Goal: Entertainment & Leisure: Consume media (video, audio)

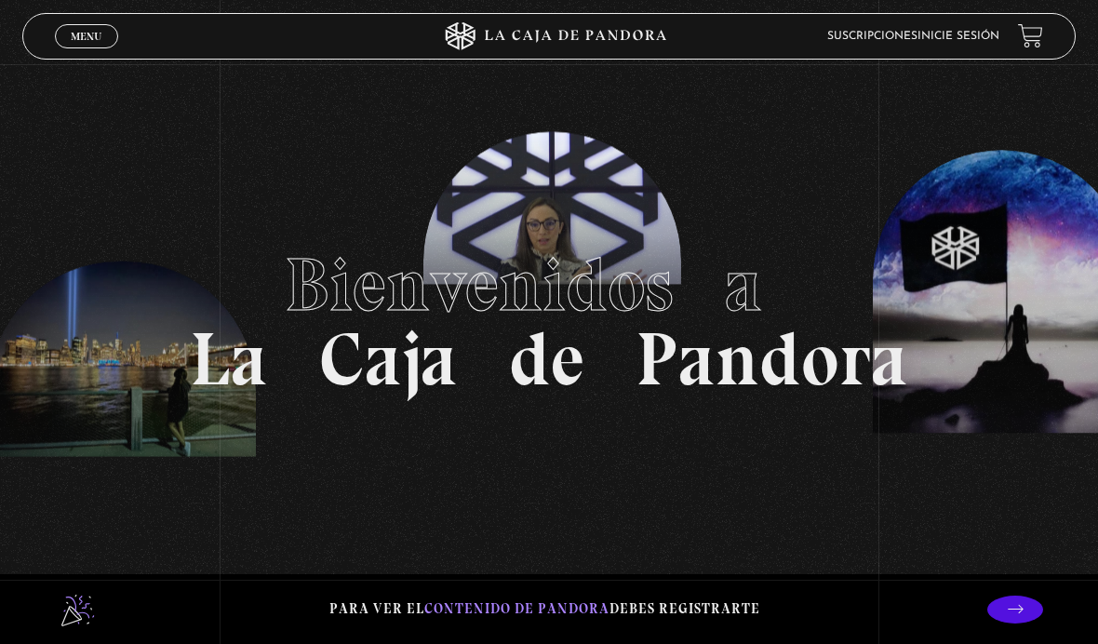
click at [968, 40] on link "Inicie sesión" at bounding box center [958, 36] width 82 height 11
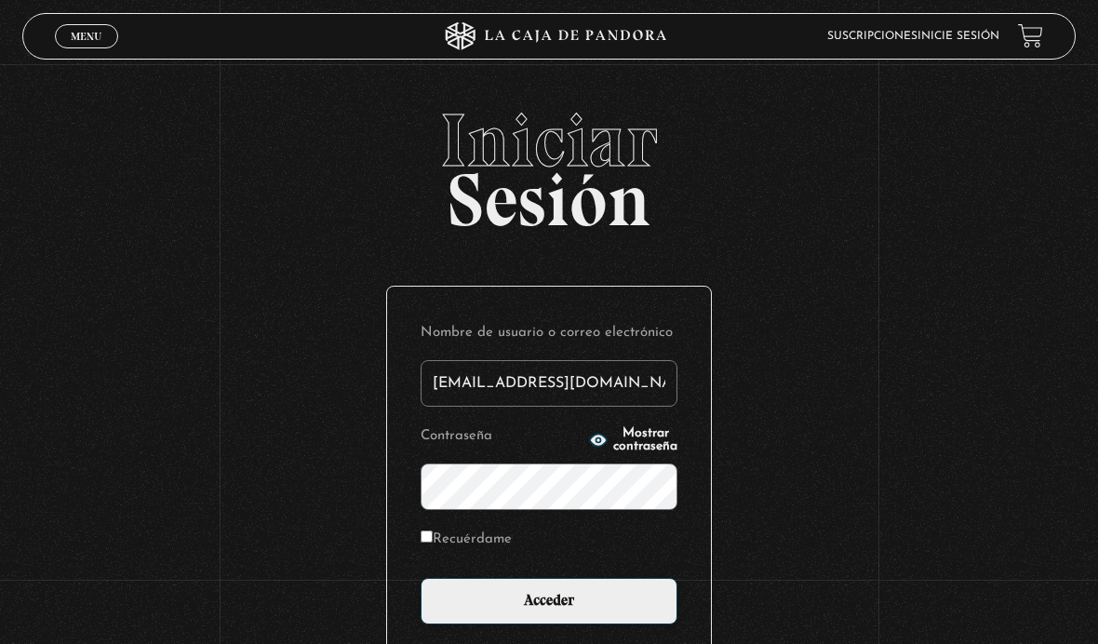
type input "[EMAIL_ADDRESS][DOMAIN_NAME]"
click at [549, 611] on input "Acceder" at bounding box center [549, 601] width 257 height 47
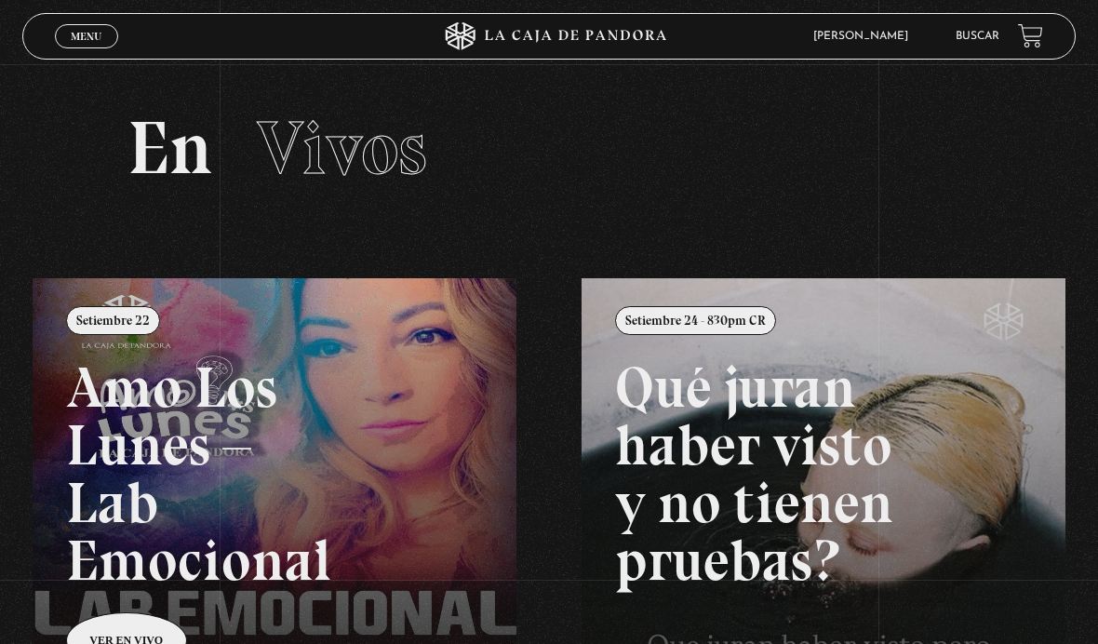
click at [105, 29] on link "Menu Cerrar" at bounding box center [86, 36] width 63 height 24
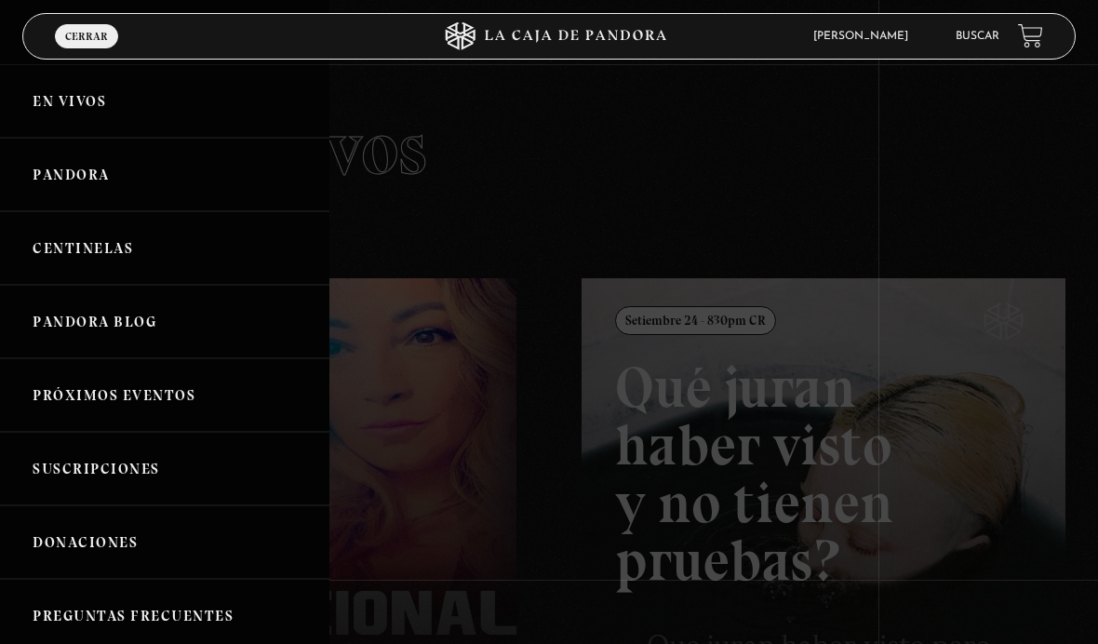
click at [116, 180] on link "Pandora" at bounding box center [164, 175] width 329 height 74
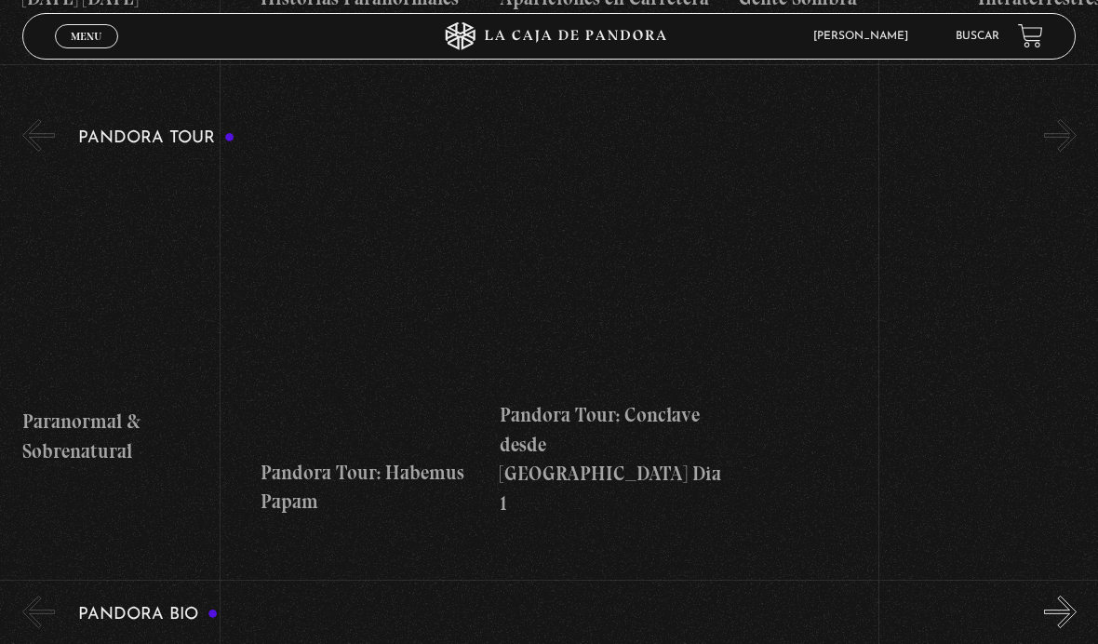
scroll to position [1187, 0]
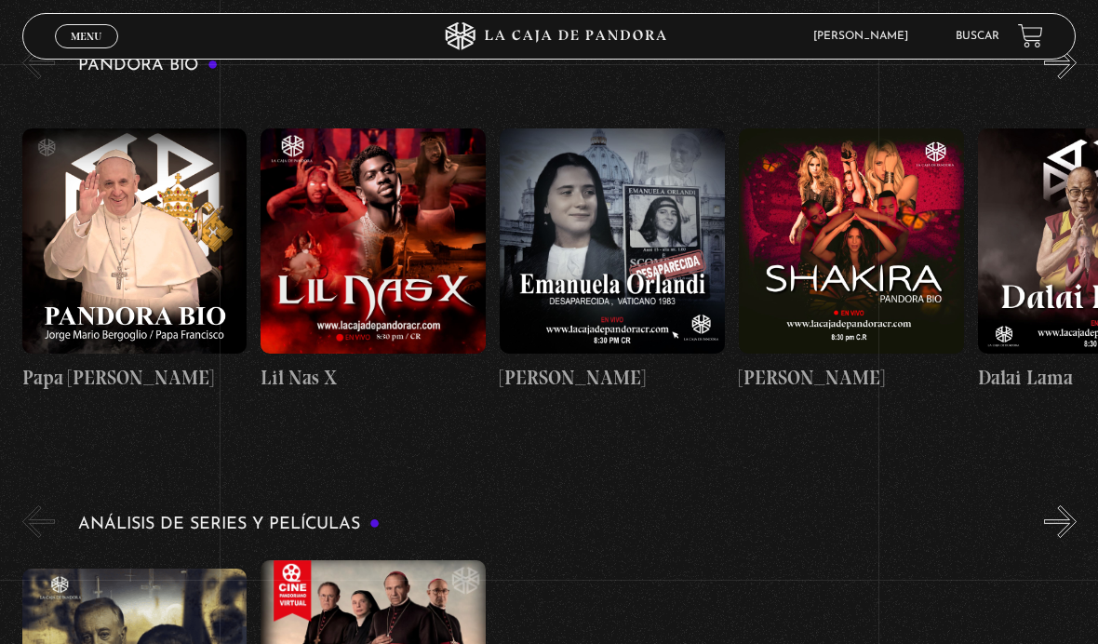
scroll to position [1743, 0]
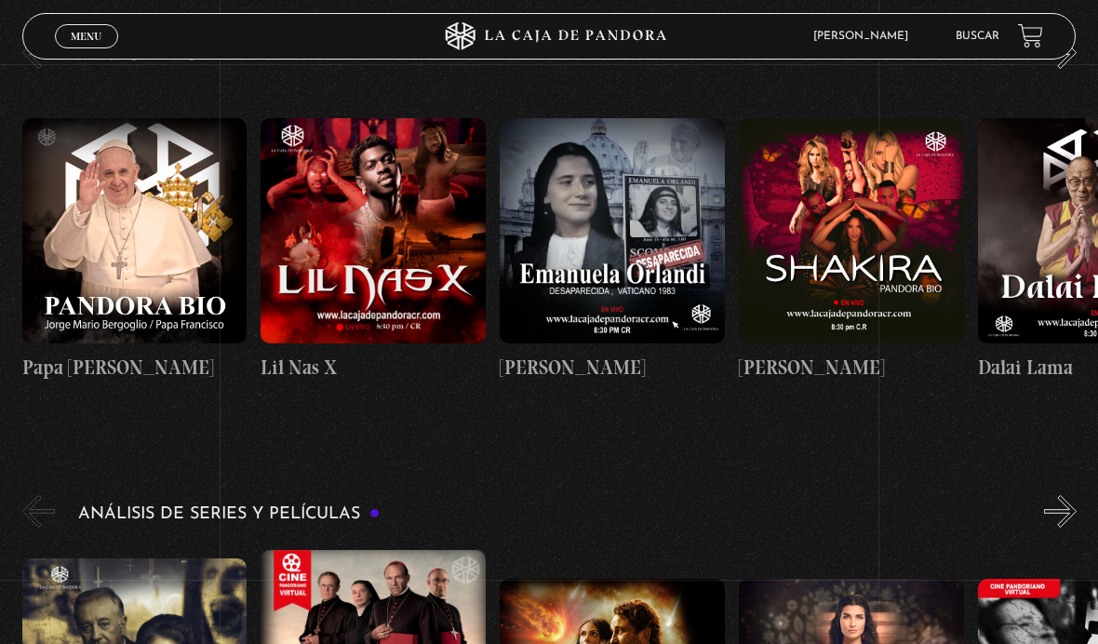
click at [162, 273] on figure at bounding box center [134, 230] width 225 height 225
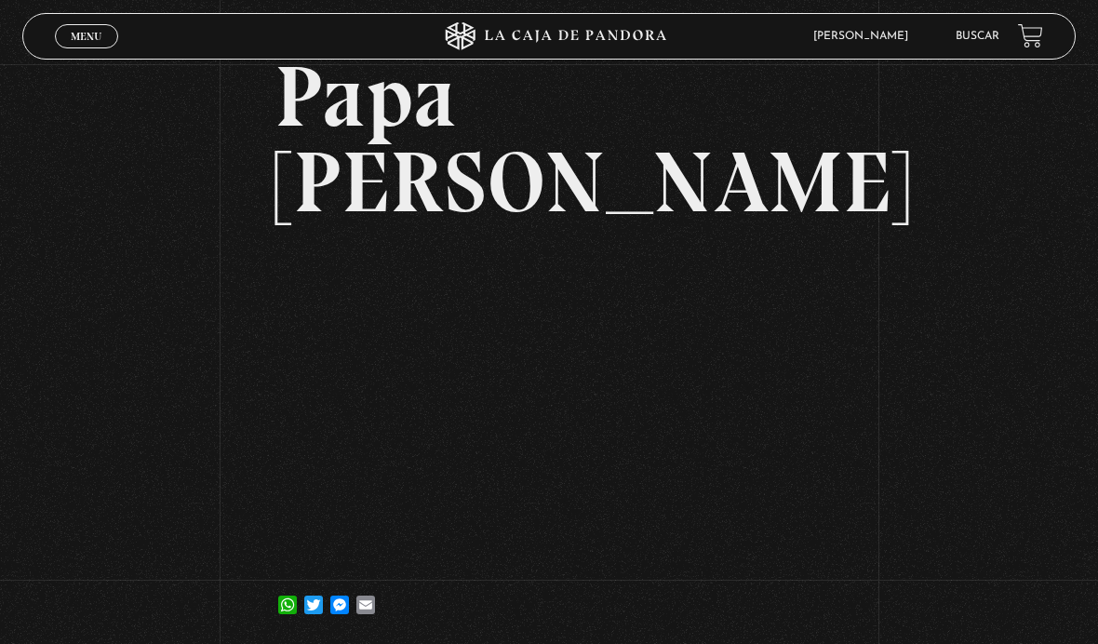
scroll to position [218, 0]
